Goal: Check status: Check status

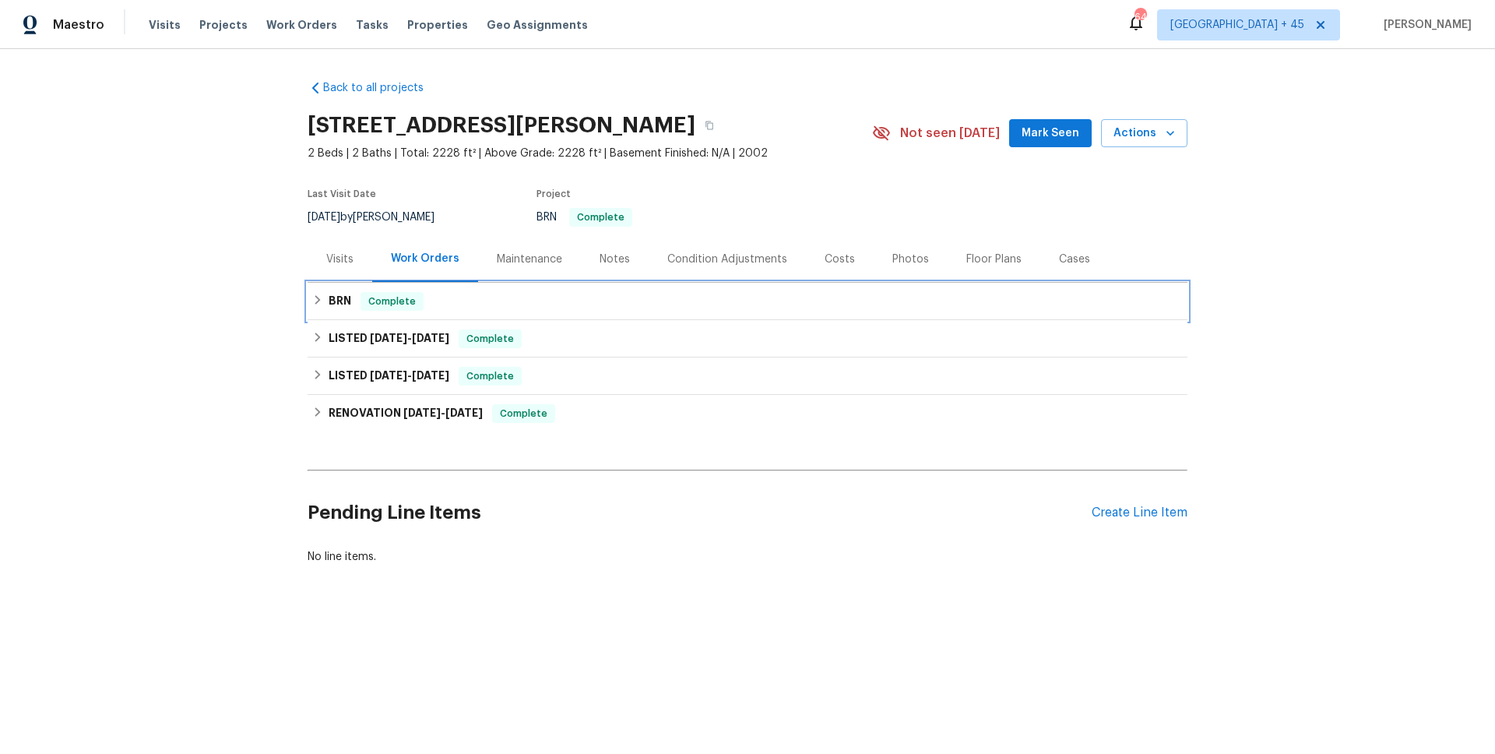
click at [367, 309] on div "Complete" at bounding box center [392, 301] width 63 height 19
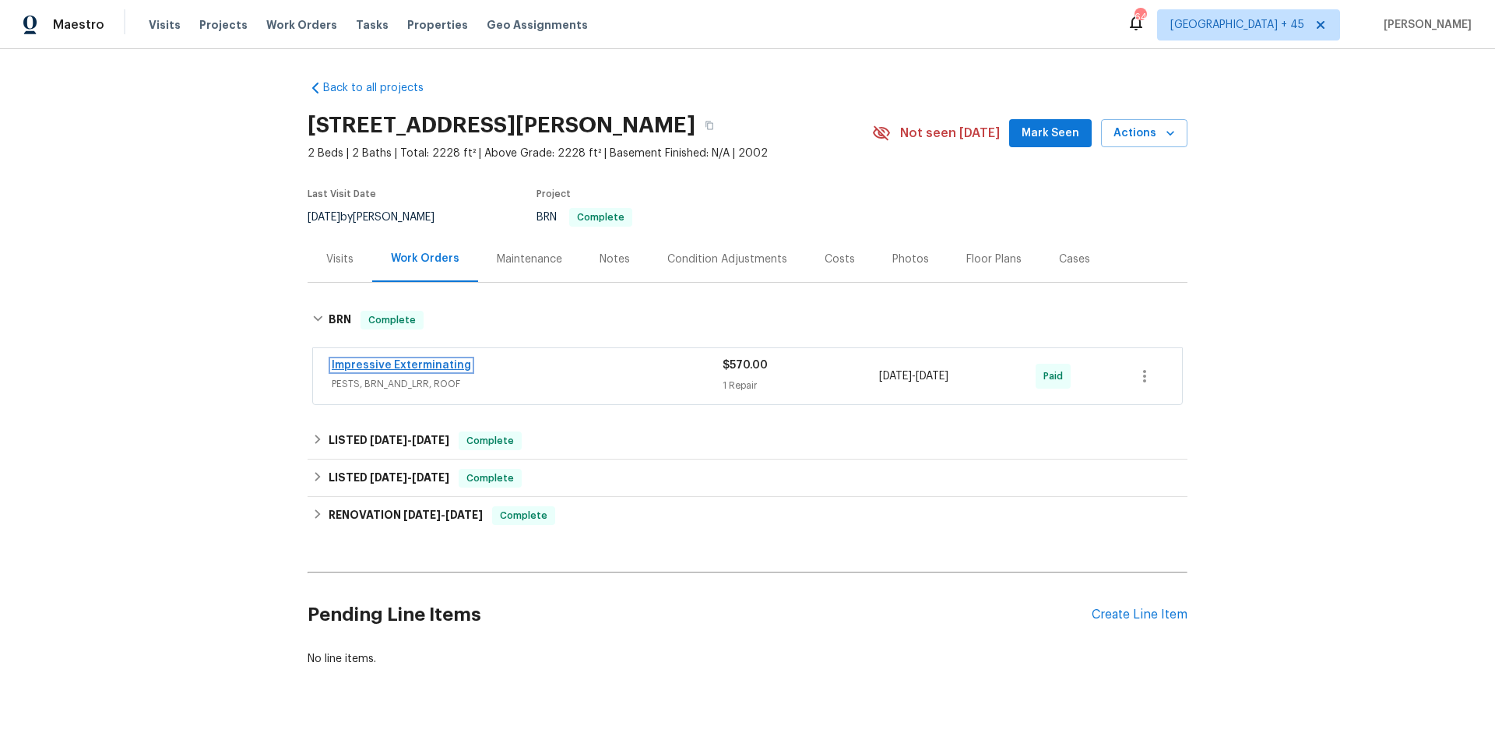
click at [380, 364] on link "Impressive Exterminating" at bounding box center [401, 365] width 139 height 11
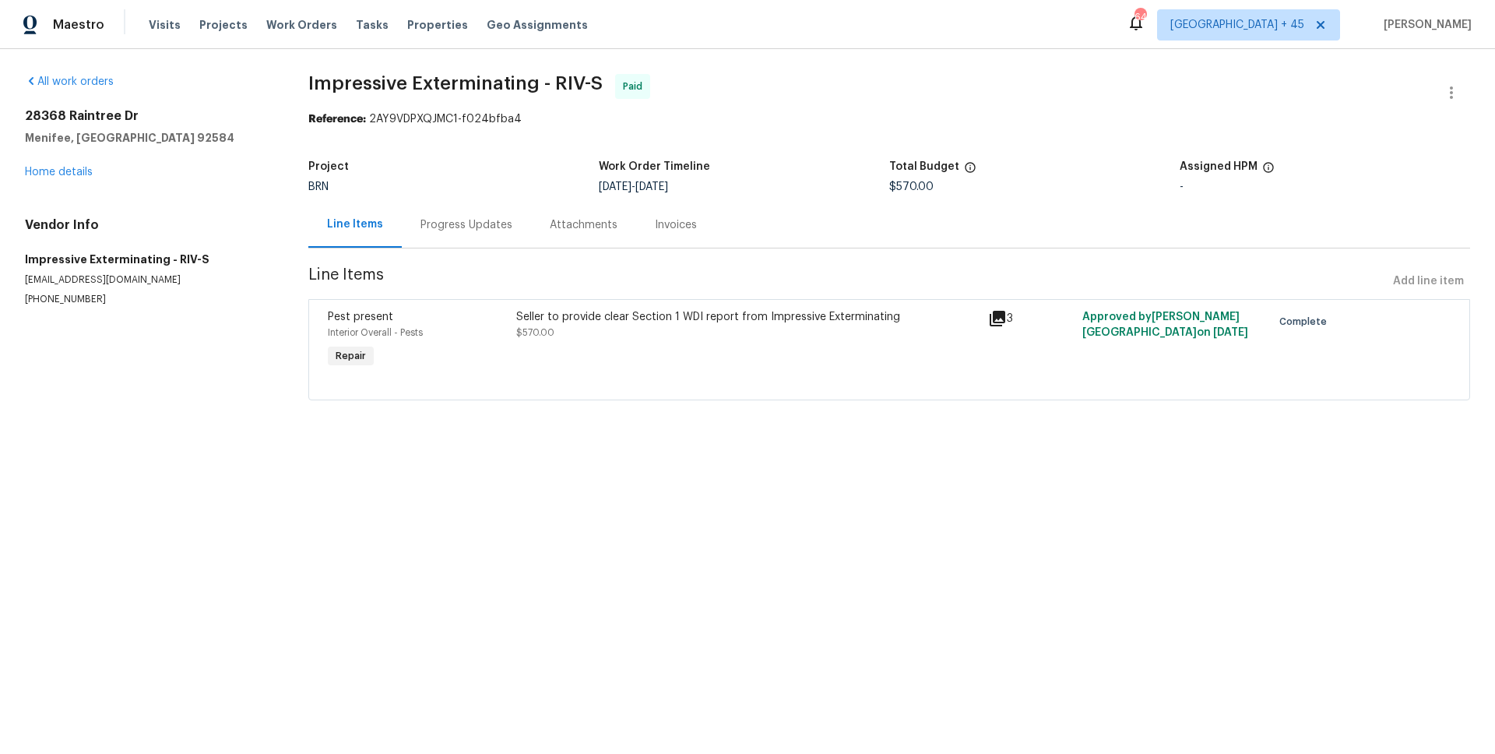
click at [568, 222] on div "Attachments" at bounding box center [584, 225] width 68 height 16
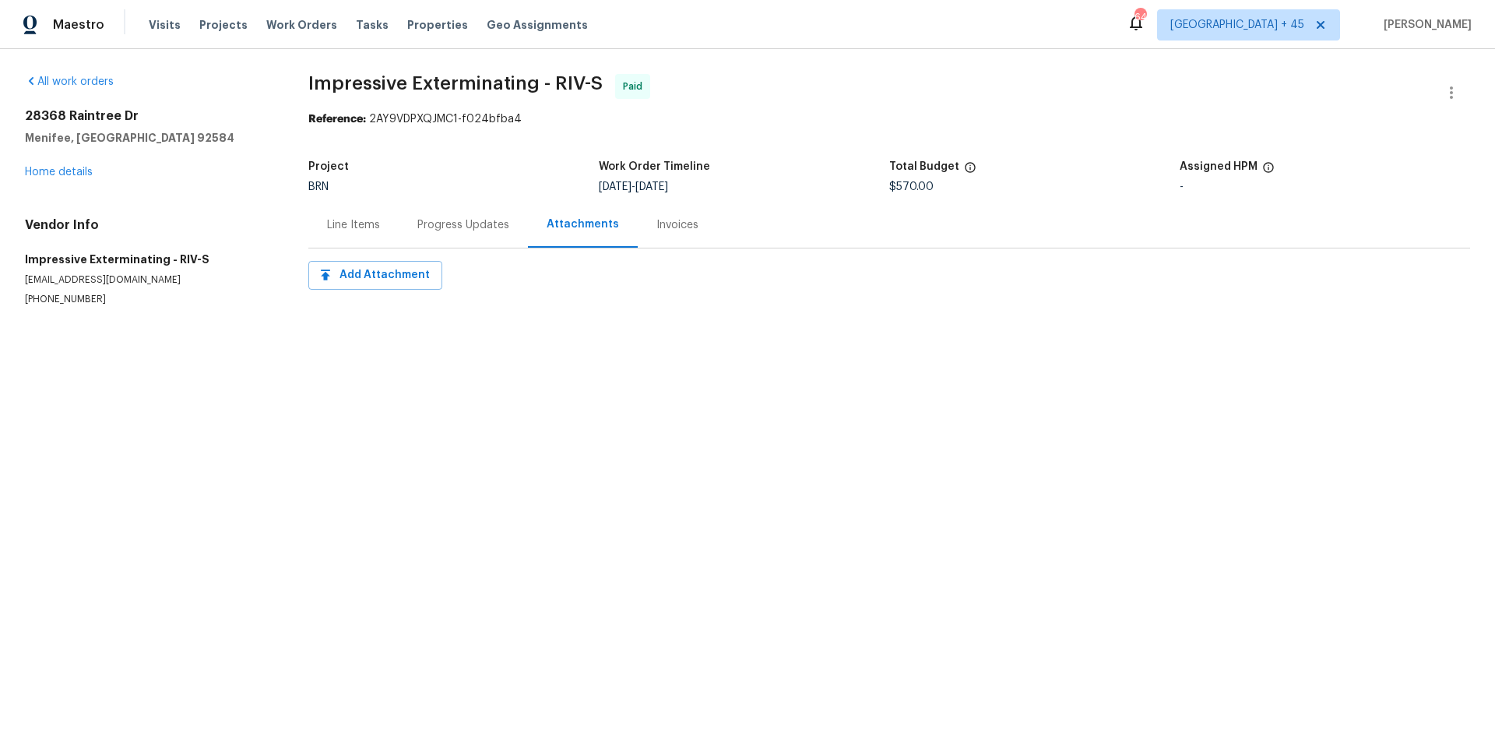
click at [656, 226] on div "Invoices" at bounding box center [677, 225] width 42 height 16
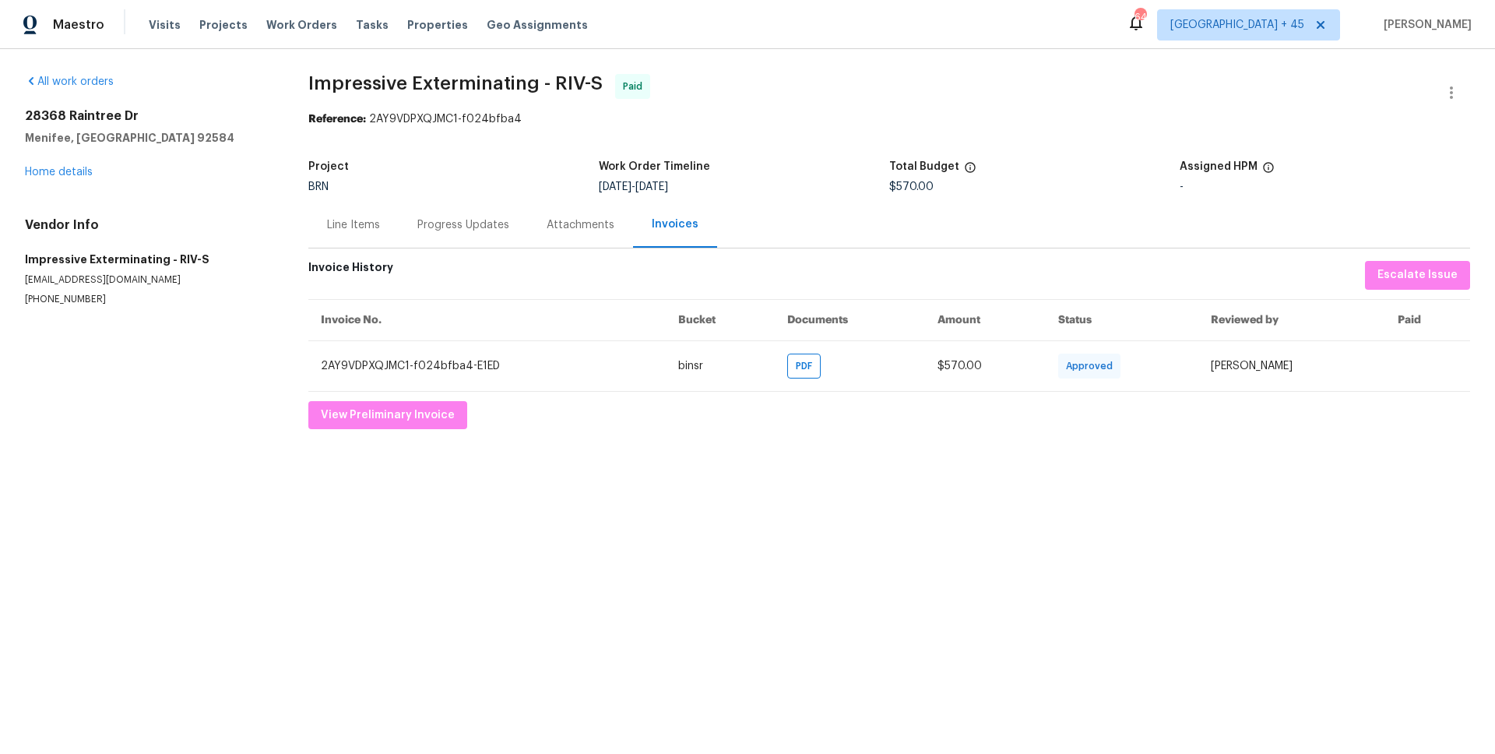
click at [421, 238] on div "Progress Updates" at bounding box center [463, 225] width 129 height 46
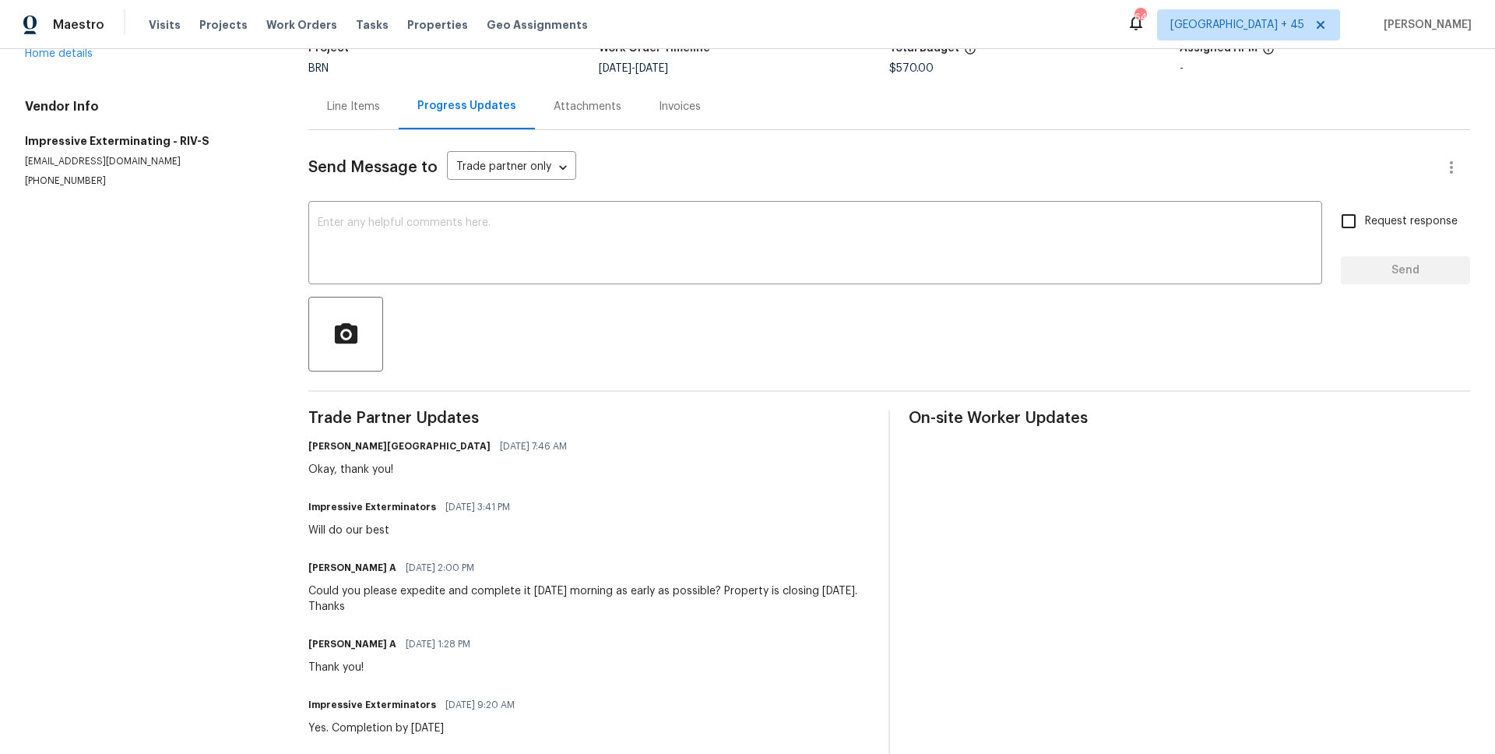
scroll to position [73, 0]
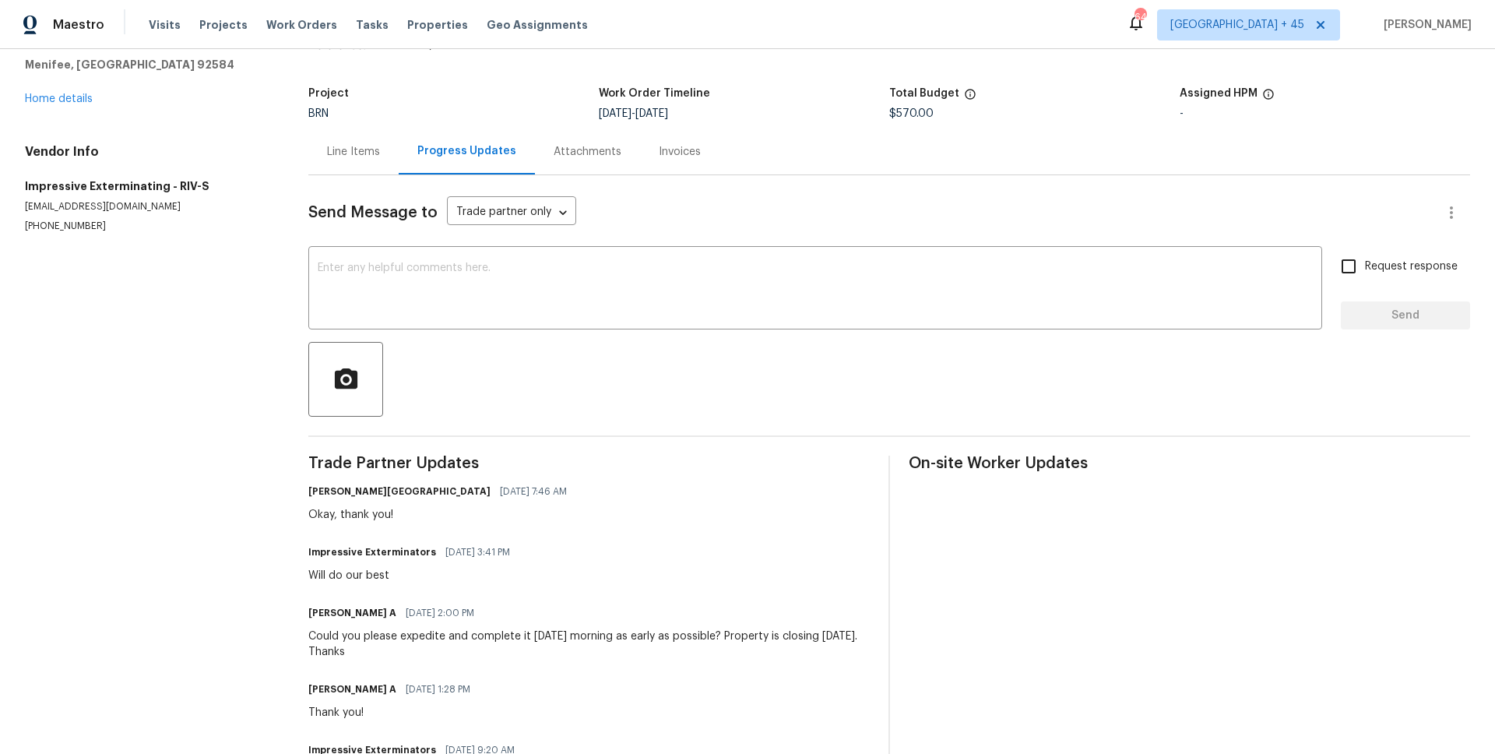
click at [373, 153] on div "Line Items" at bounding box center [353, 152] width 53 height 16
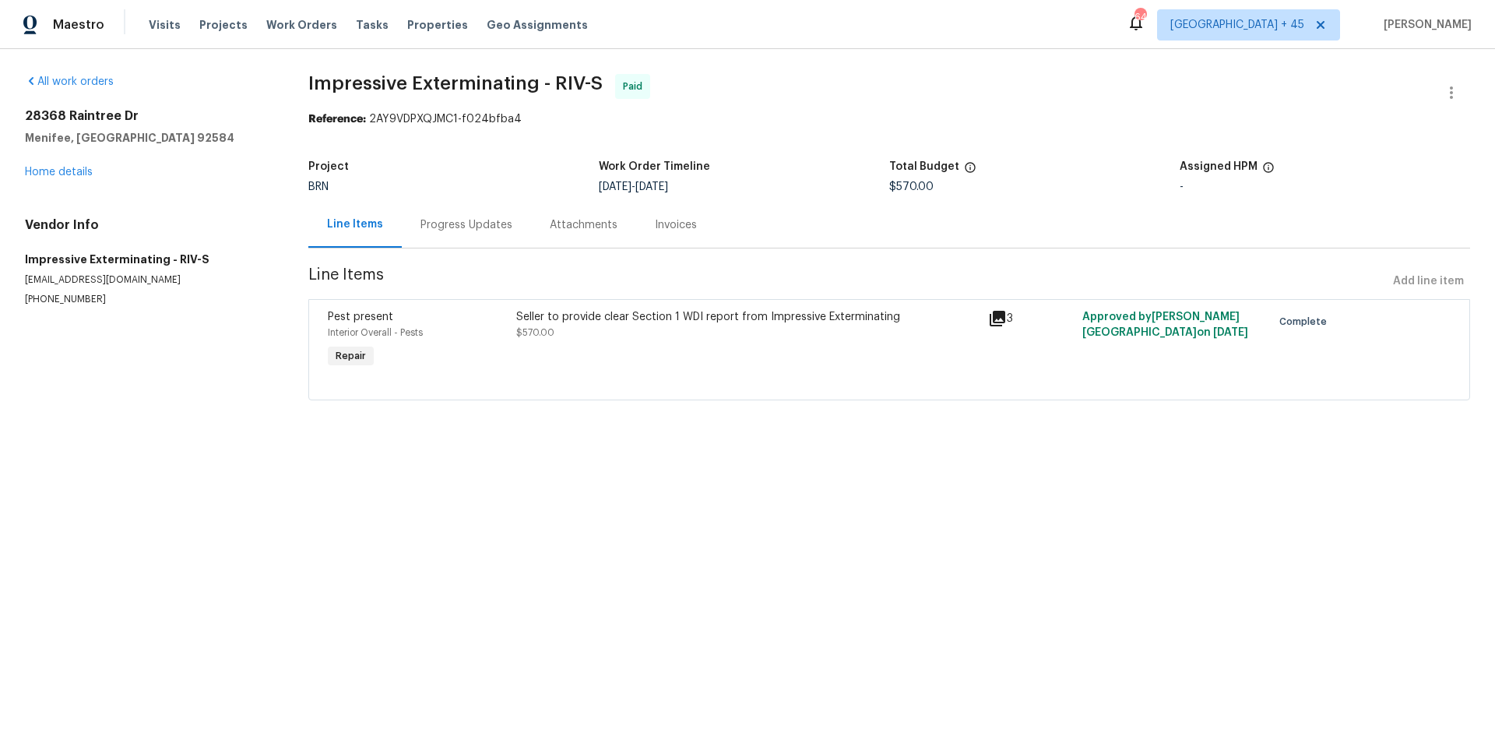
click at [685, 222] on div "Invoices" at bounding box center [676, 225] width 42 height 16
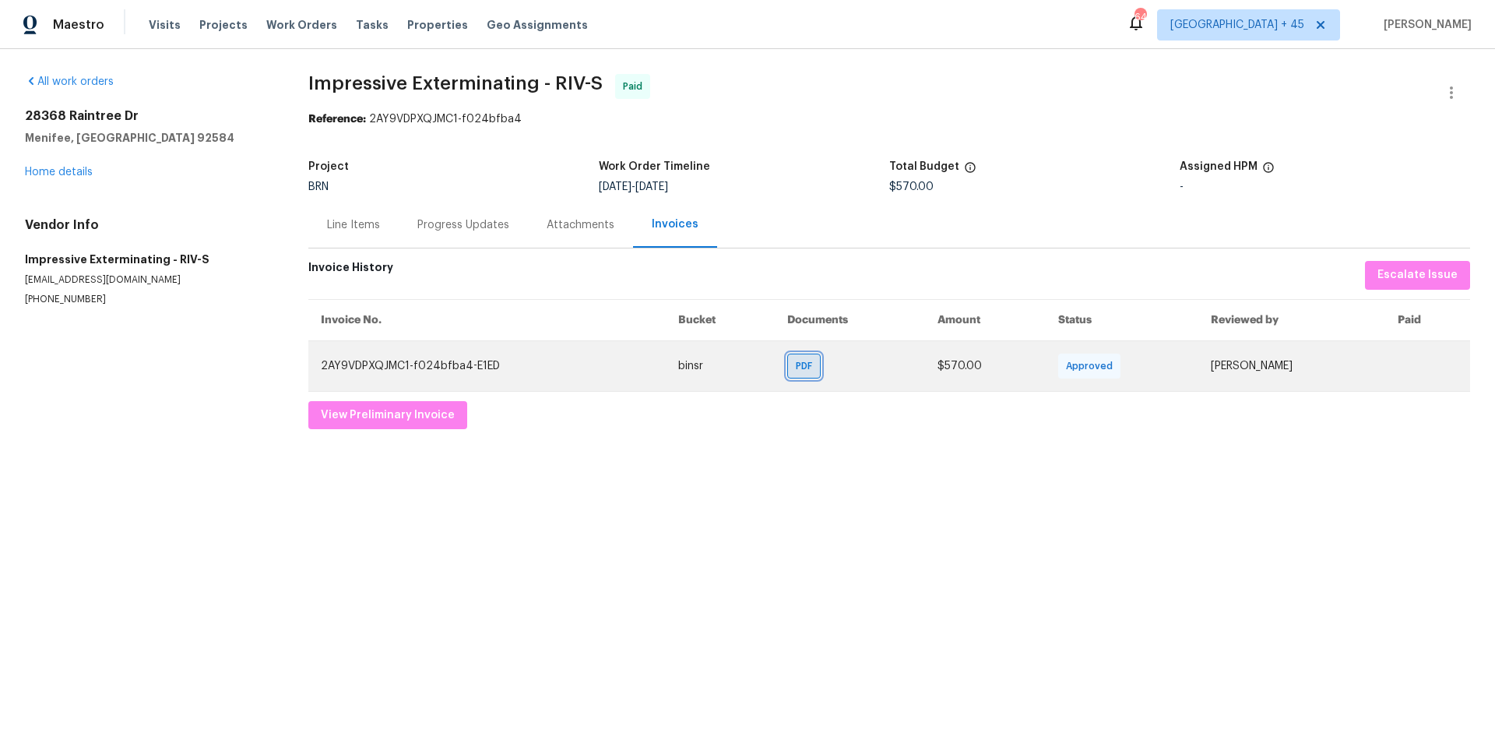
click at [796, 370] on span "PDF" at bounding box center [807, 366] width 23 height 16
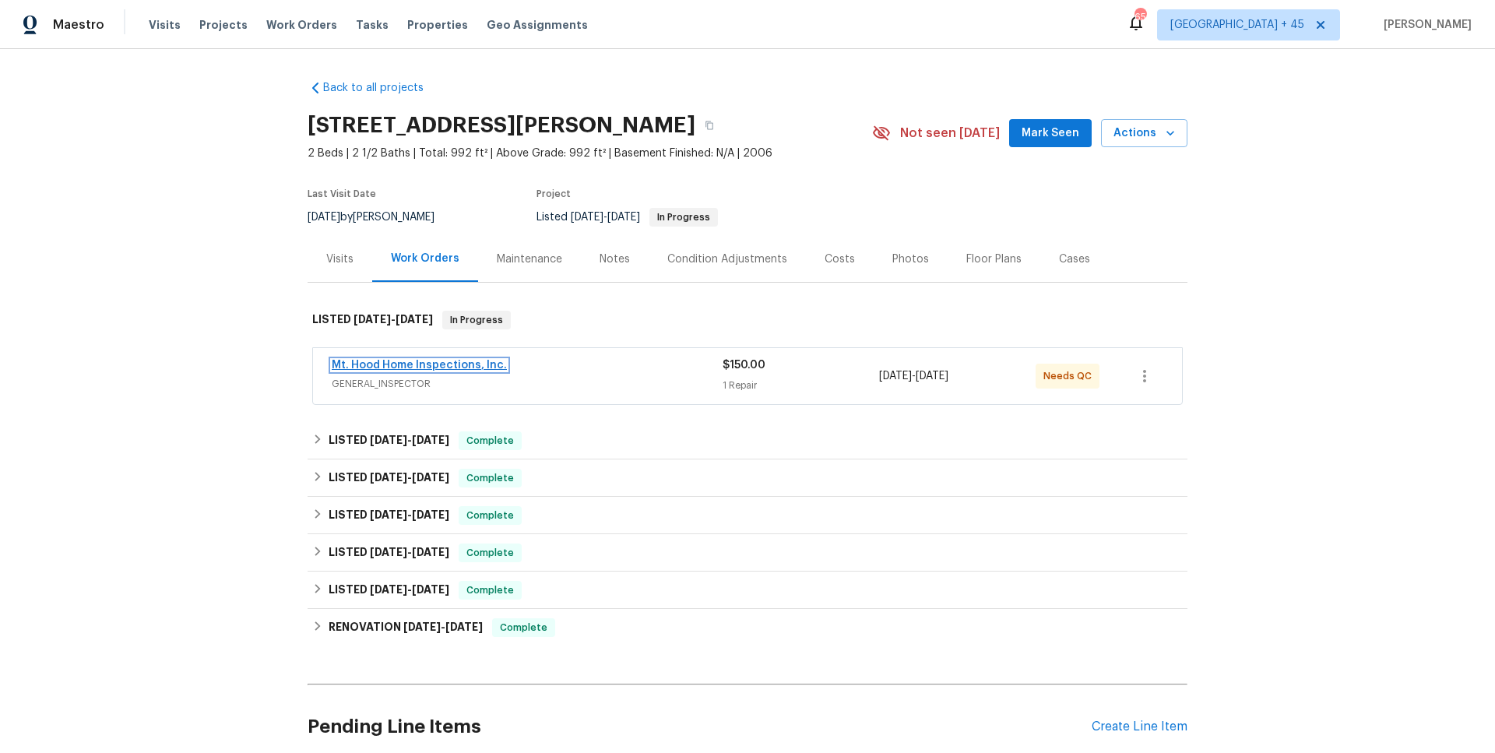
click at [405, 366] on link "Mt. Hood Home Inspections, Inc." at bounding box center [419, 365] width 175 height 11
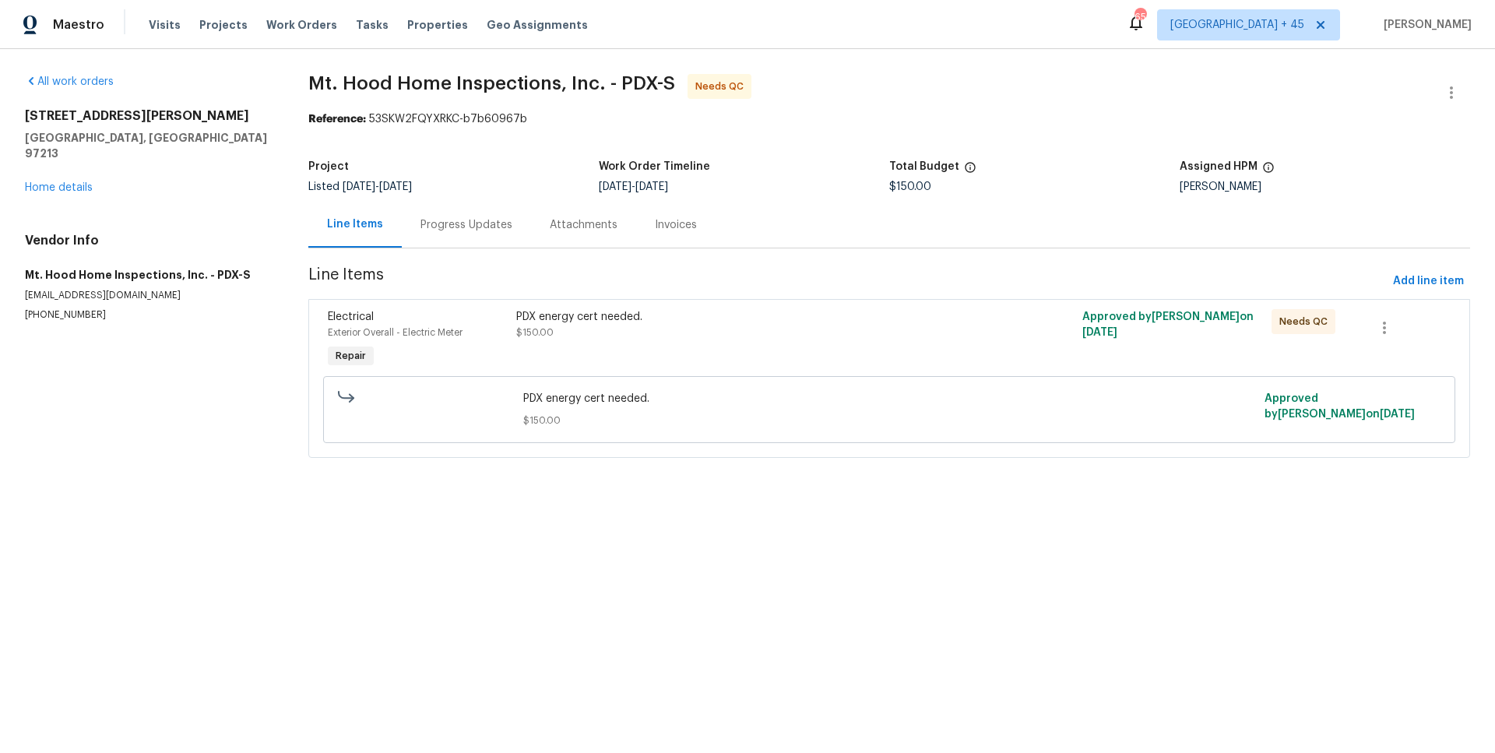
click at [485, 231] on div "Progress Updates" at bounding box center [467, 225] width 92 height 16
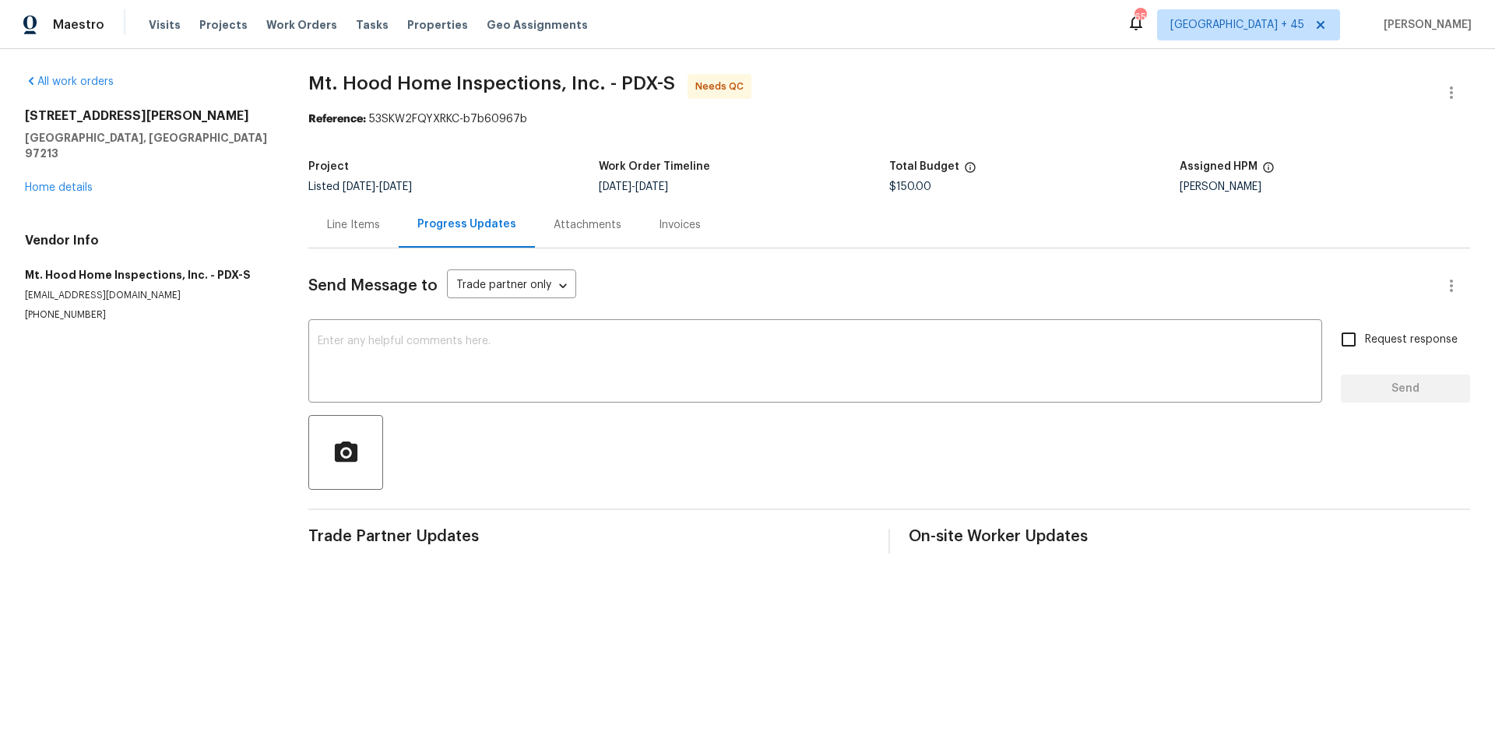
click at [369, 231] on div "Line Items" at bounding box center [353, 225] width 53 height 16
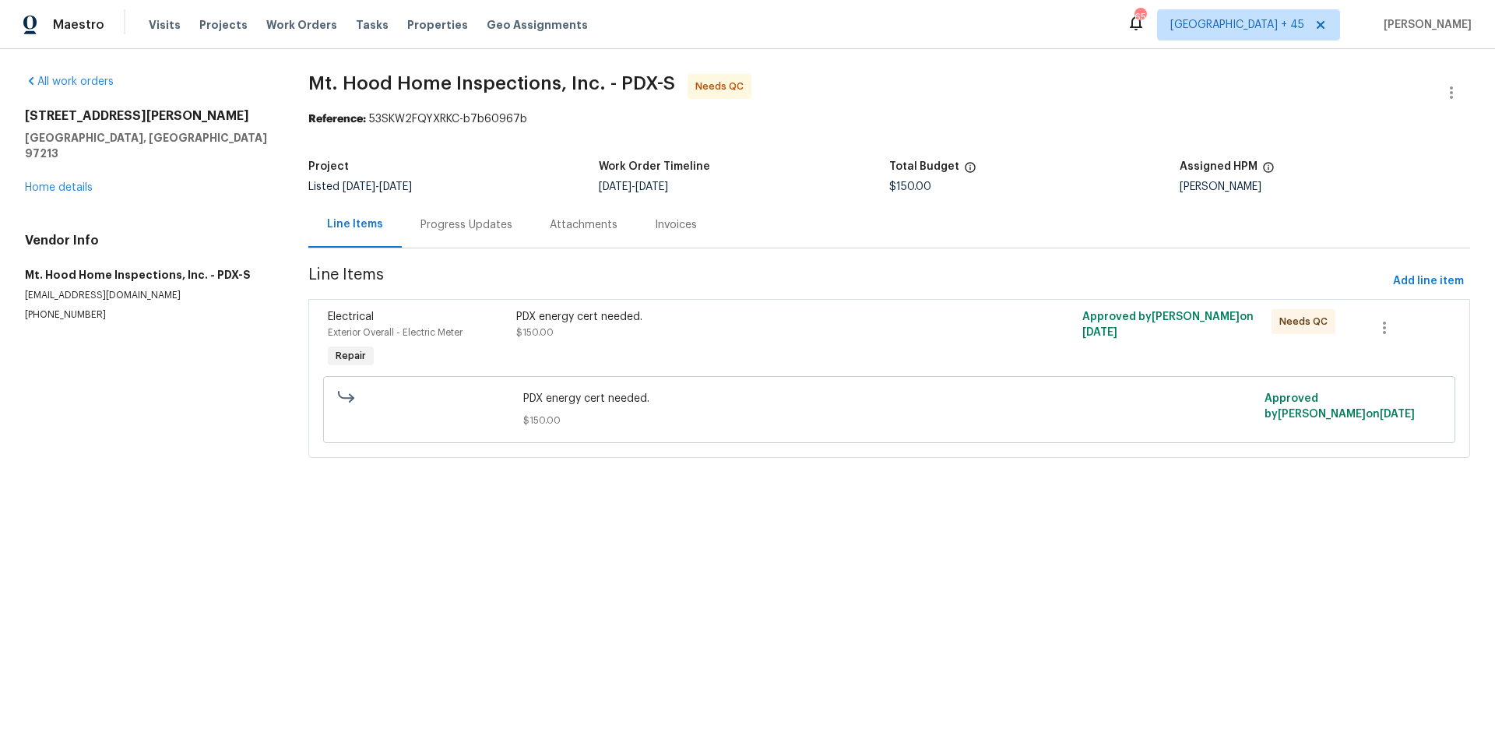
click at [618, 234] on div "Attachments" at bounding box center [583, 225] width 105 height 46
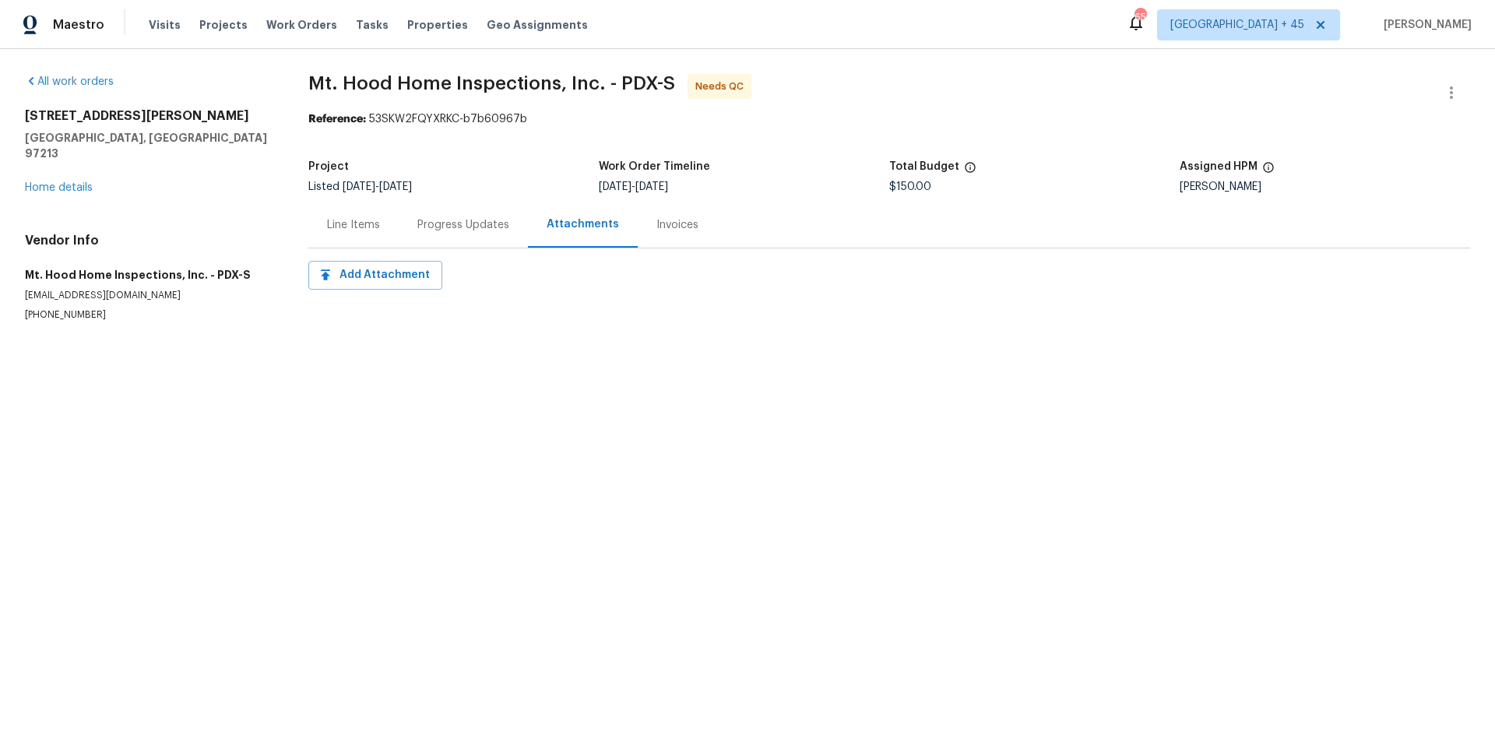
click at [683, 229] on div "Invoices" at bounding box center [677, 225] width 42 height 16
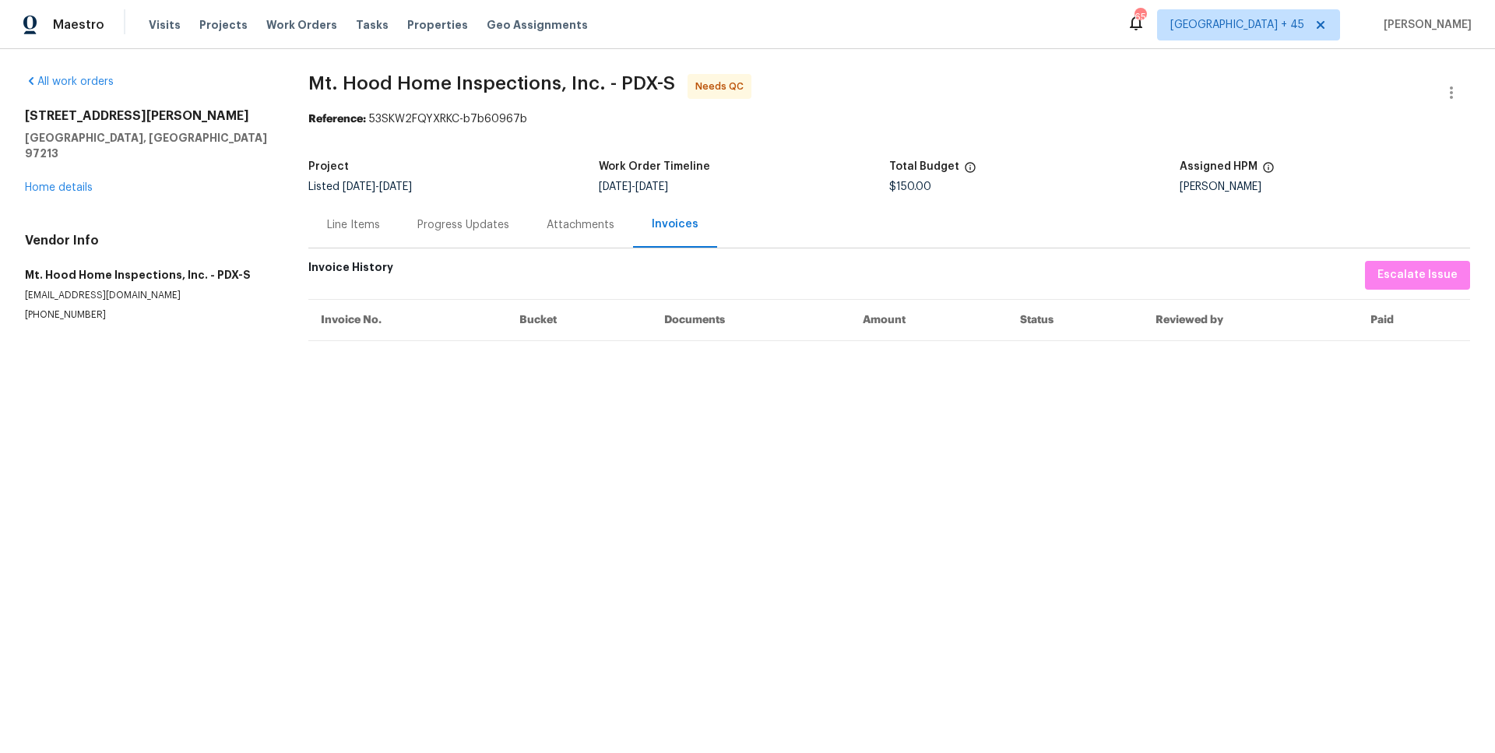
click at [335, 232] on div "Line Items" at bounding box center [353, 225] width 53 height 16
